Goal: Task Accomplishment & Management: Use online tool/utility

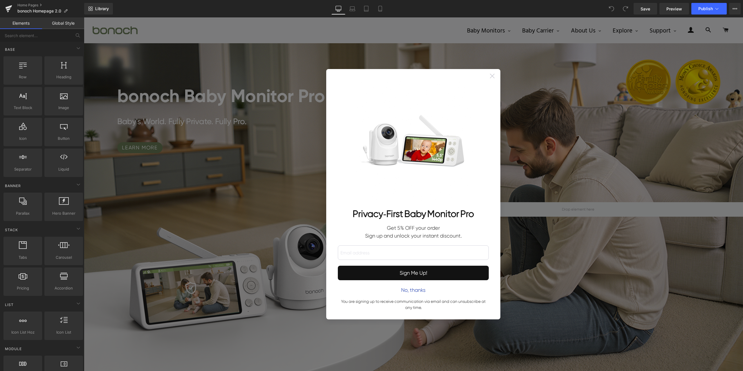
click at [491, 77] on icon at bounding box center [492, 76] width 5 height 5
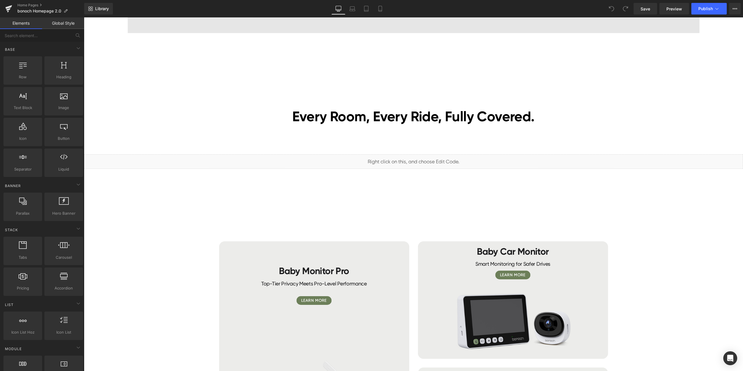
scroll to position [1596, 0]
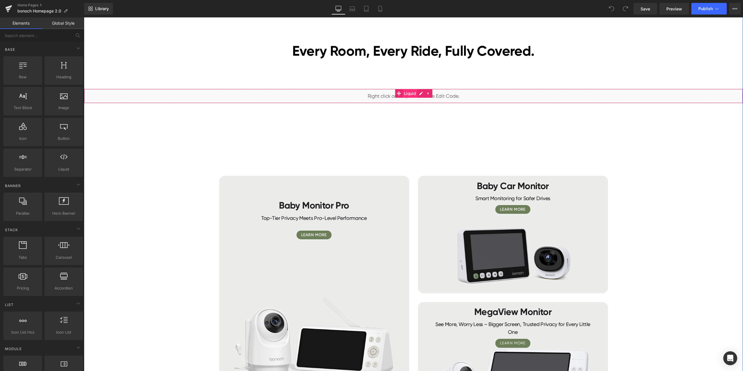
click at [407, 94] on span "Liquid" at bounding box center [409, 93] width 15 height 9
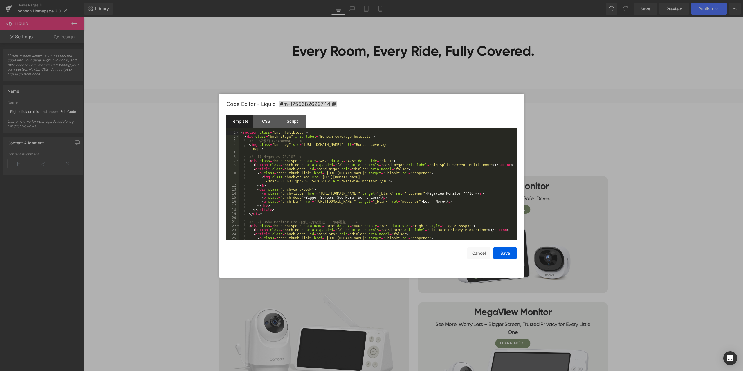
click at [406, 0] on div "Liquid You are previewing how the will restyle your page. You can not edit Elem…" at bounding box center [371, 0] width 743 height 0
drag, startPoint x: 293, startPoint y: 144, endPoint x: 473, endPoint y: 144, distance: 180.2
click at [0, 0] on div "< section class = "bnch-fullbleed" > < div class = "bnch-stage" aria-label = "B…" at bounding box center [0, 0] width 0 height 0
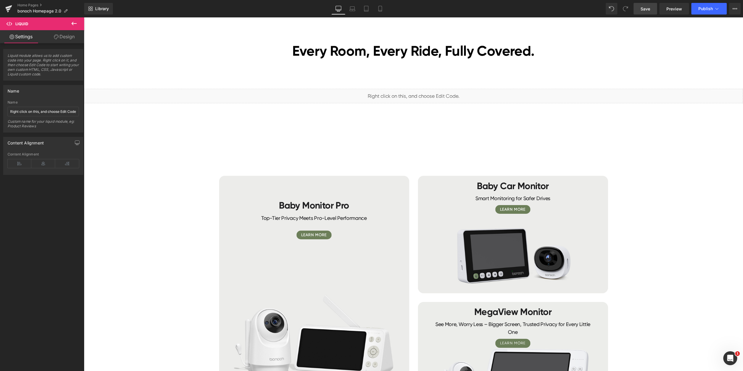
click at [648, 12] on link "Save" at bounding box center [645, 9] width 24 height 12
click at [672, 12] on span "Preview" at bounding box center [674, 9] width 16 height 6
click at [701, 11] on span "Publish" at bounding box center [705, 8] width 15 height 5
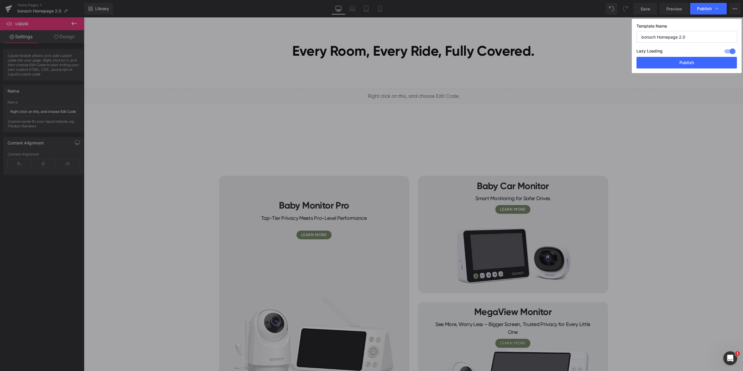
drag, startPoint x: 681, startPoint y: 63, endPoint x: 141, endPoint y: 11, distance: 542.8
click at [0, 0] on button "Publish" at bounding box center [0, 0] width 0 height 0
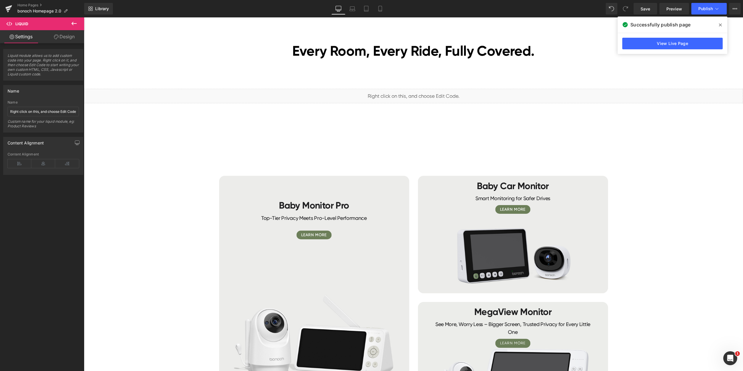
click at [0, 0] on icon at bounding box center [0, 0] width 0 height 0
click at [34, 6] on link "Home Pages" at bounding box center [50, 5] width 67 height 5
